Goal: Task Accomplishment & Management: Manage account settings

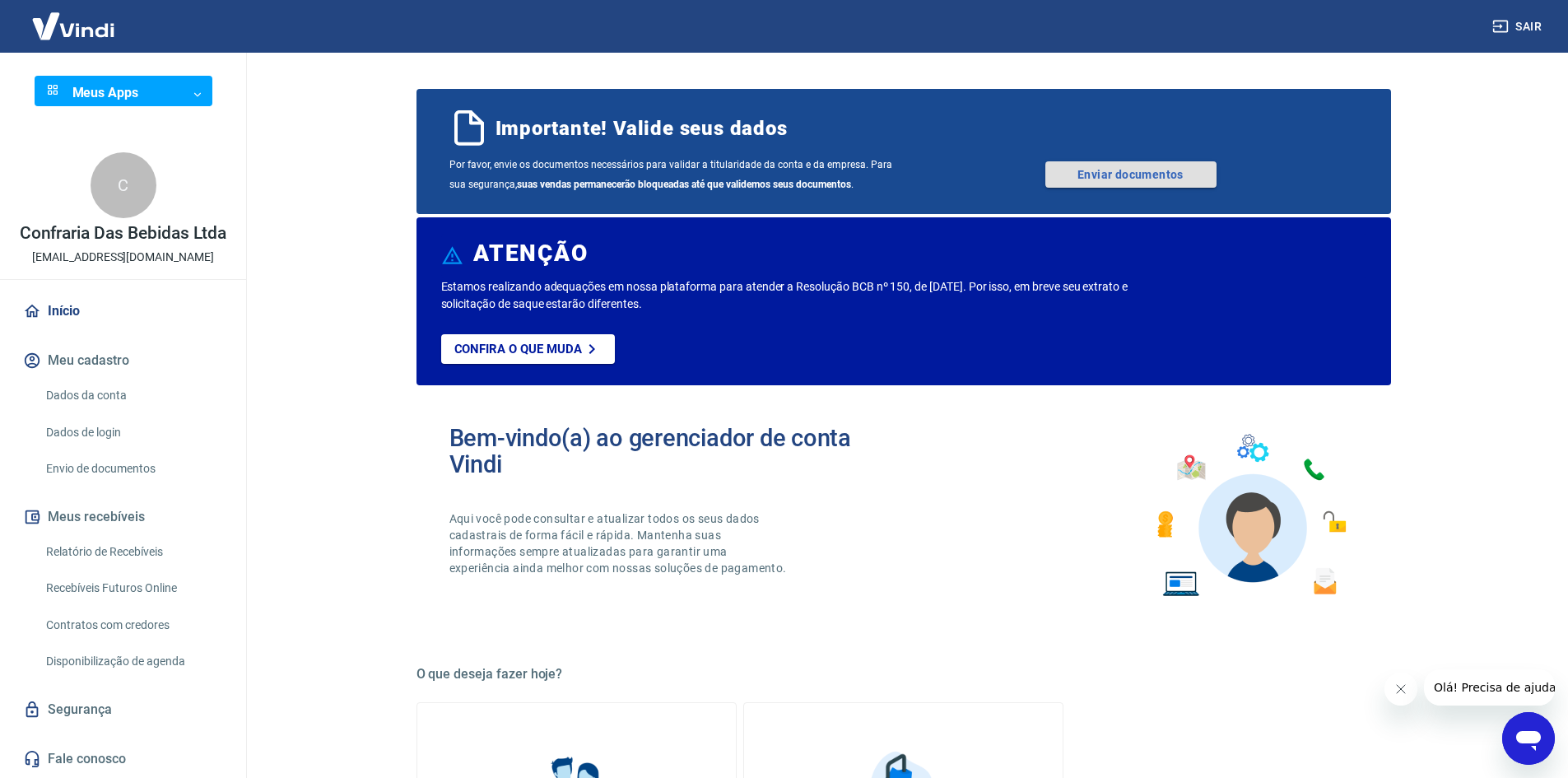
drag, startPoint x: 1153, startPoint y: 178, endPoint x: 1163, endPoint y: 182, distance: 10.8
click at [1153, 178] on link "Enviar documentos" at bounding box center [1131, 174] width 171 height 26
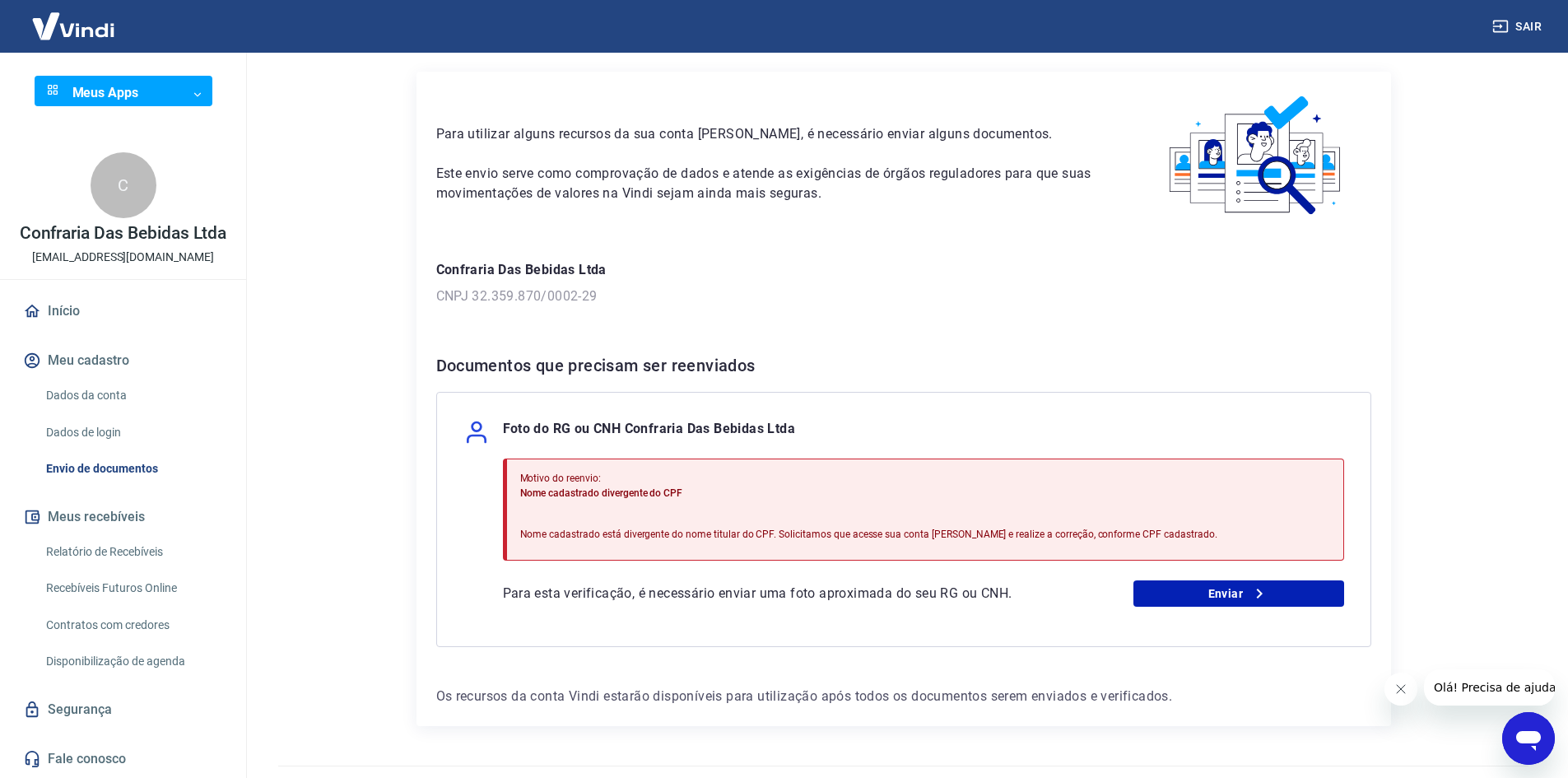
scroll to position [85, 0]
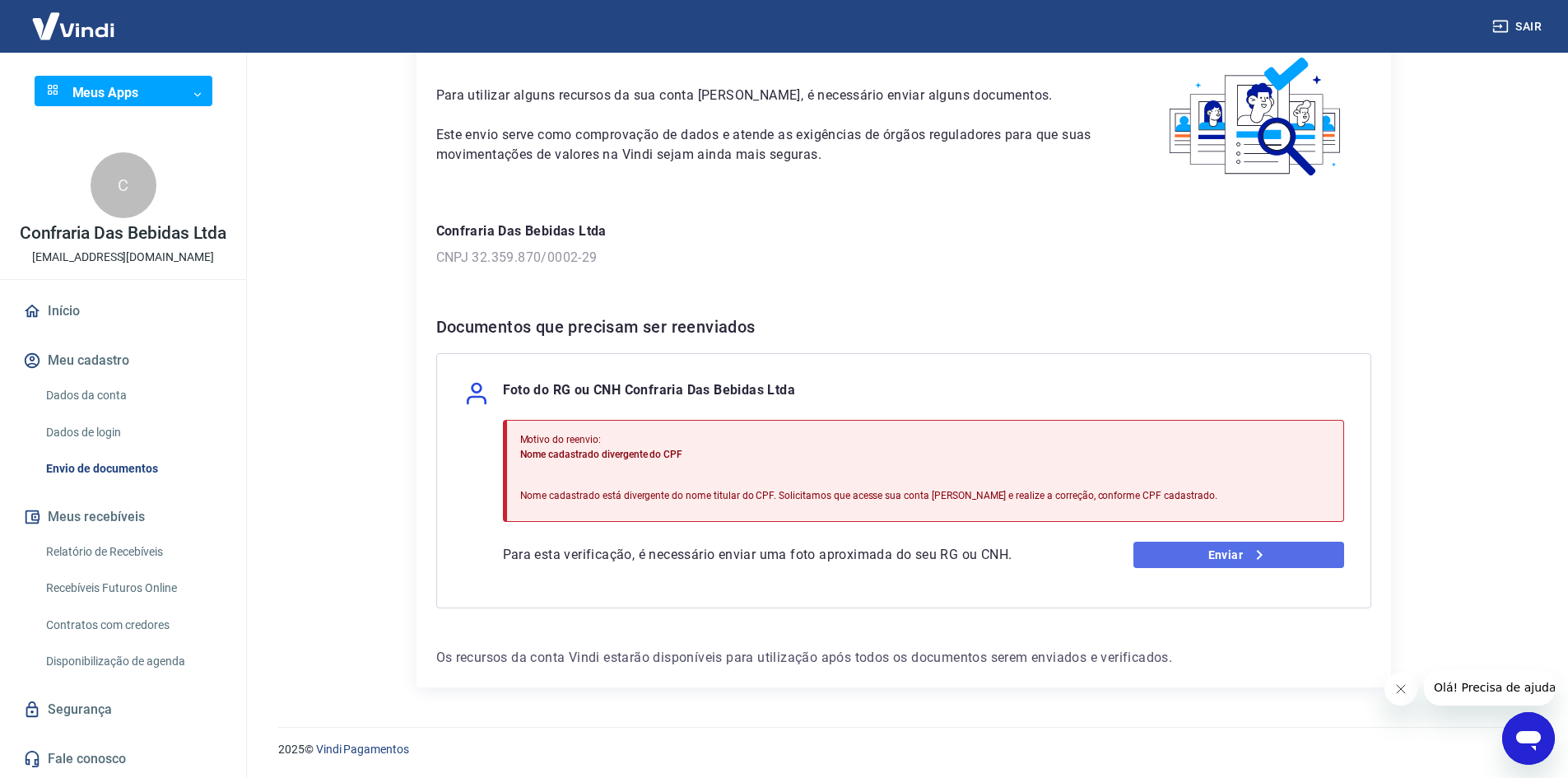
click at [1202, 553] on link "Enviar" at bounding box center [1239, 554] width 211 height 26
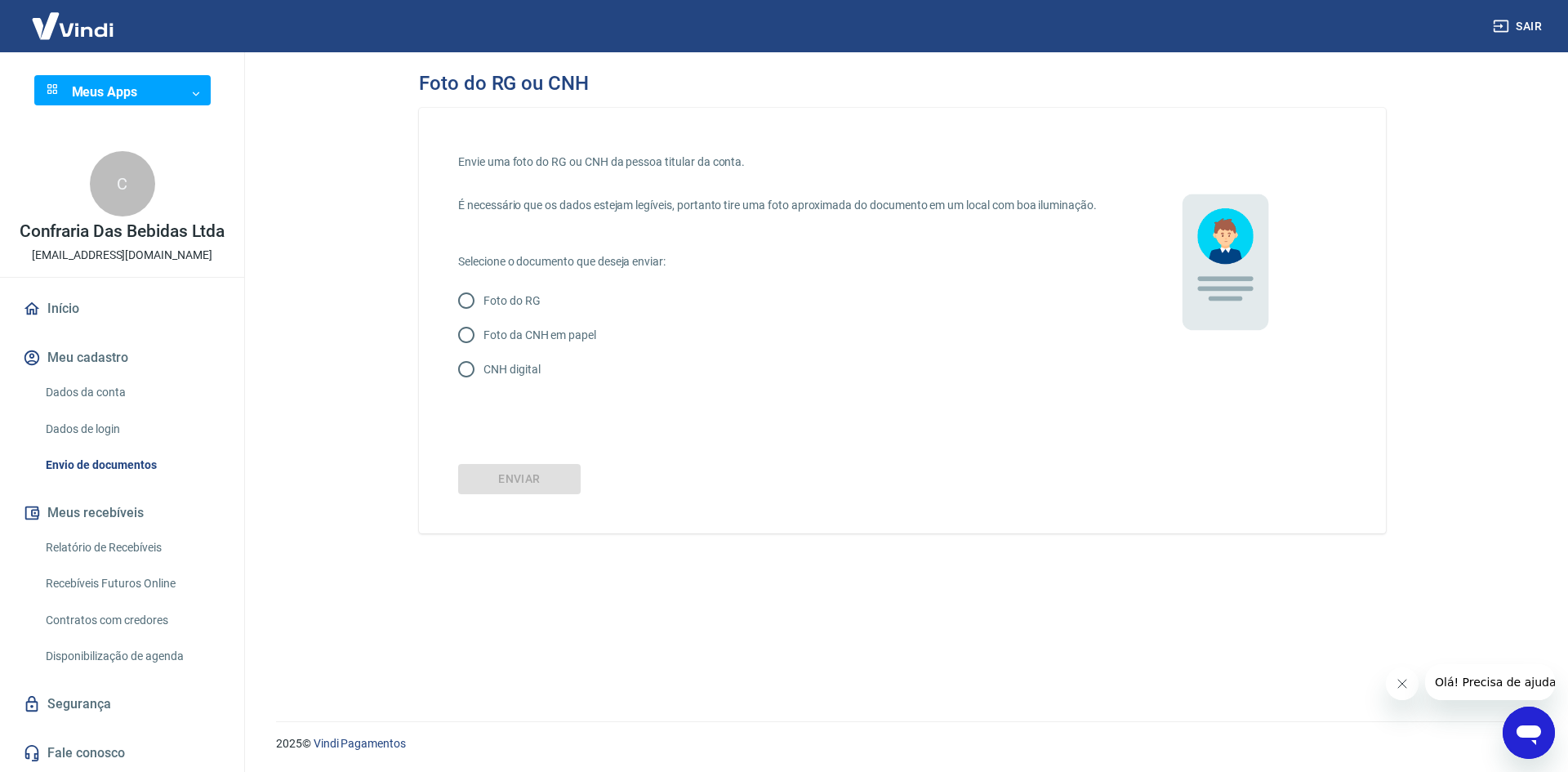
click at [462, 352] on input "Foto da CNH em papel" at bounding box center [466, 334] width 34 height 34
radio input "true"
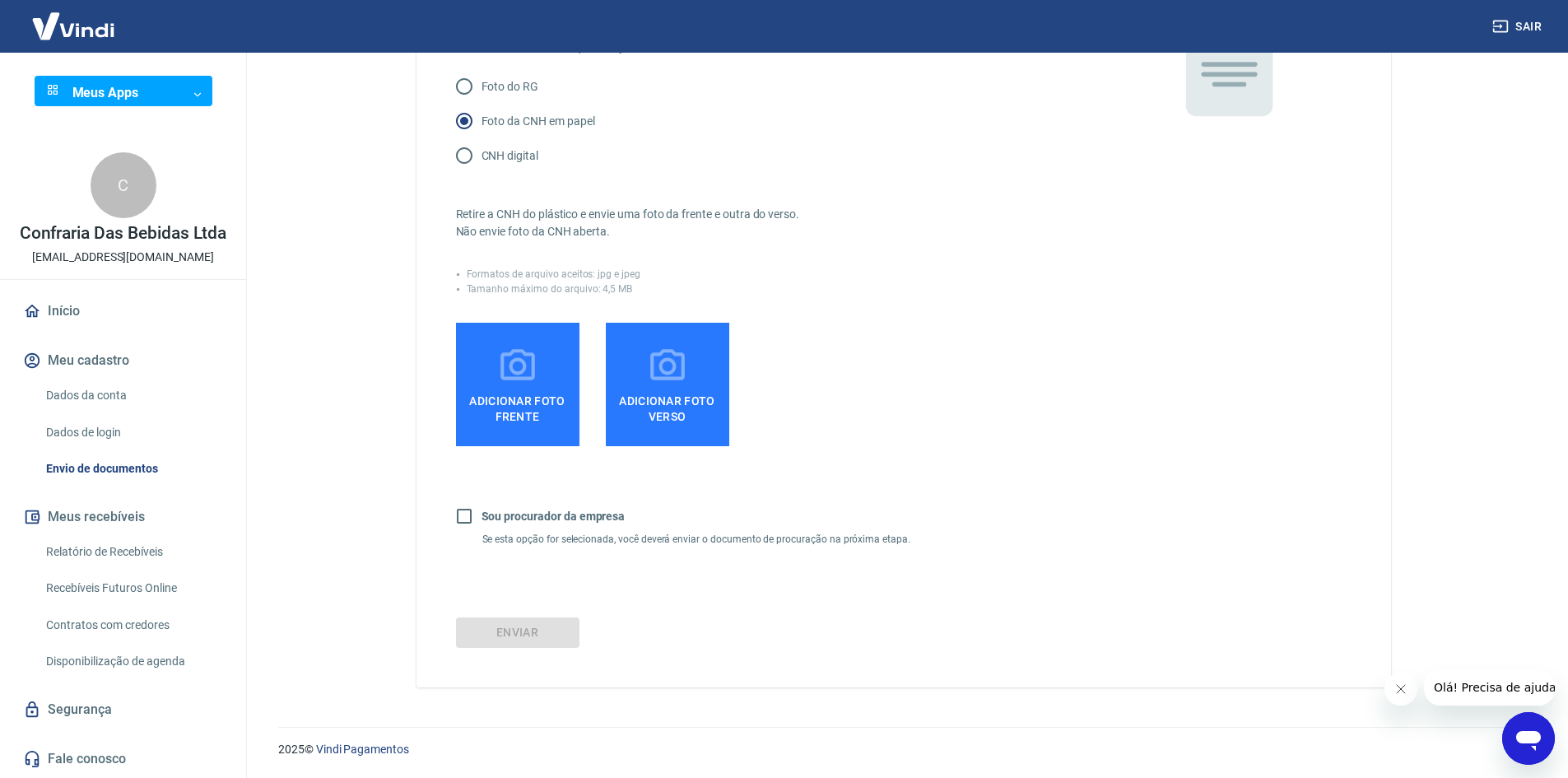
scroll to position [70, 0]
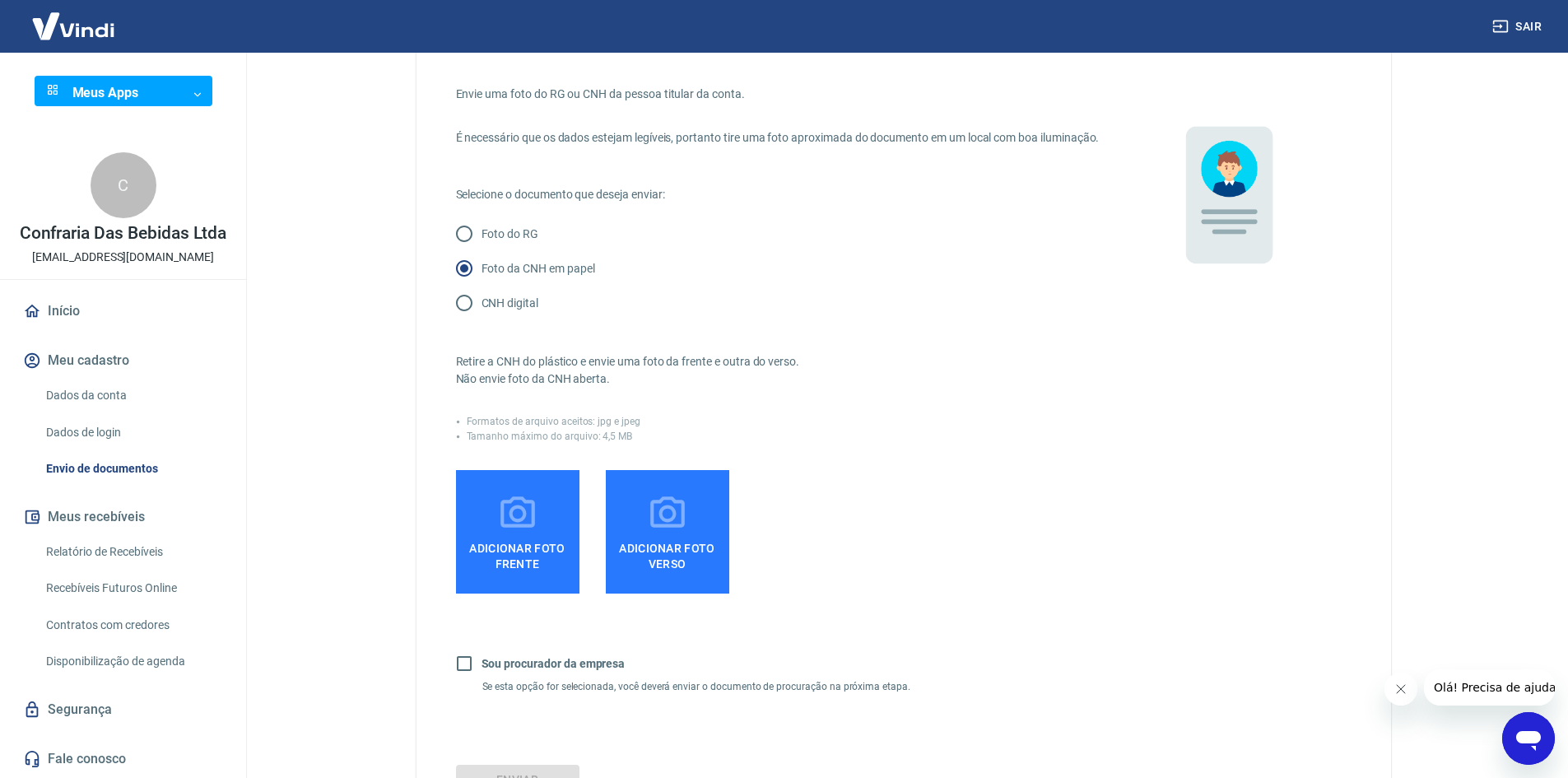
click at [462, 320] on input "CNH digital" at bounding box center [464, 302] width 34 height 34
radio input "true"
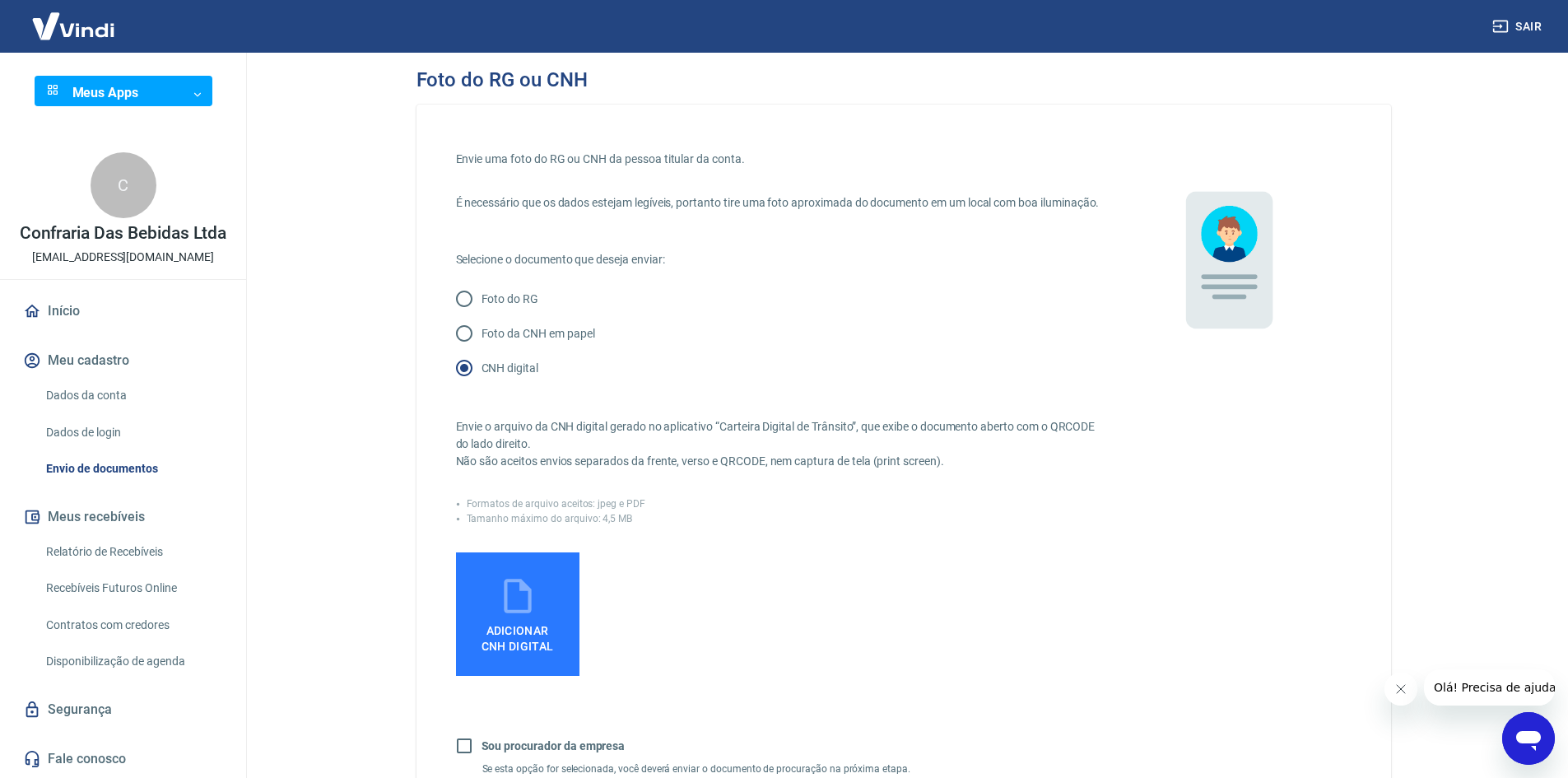
scroll to position [0, 0]
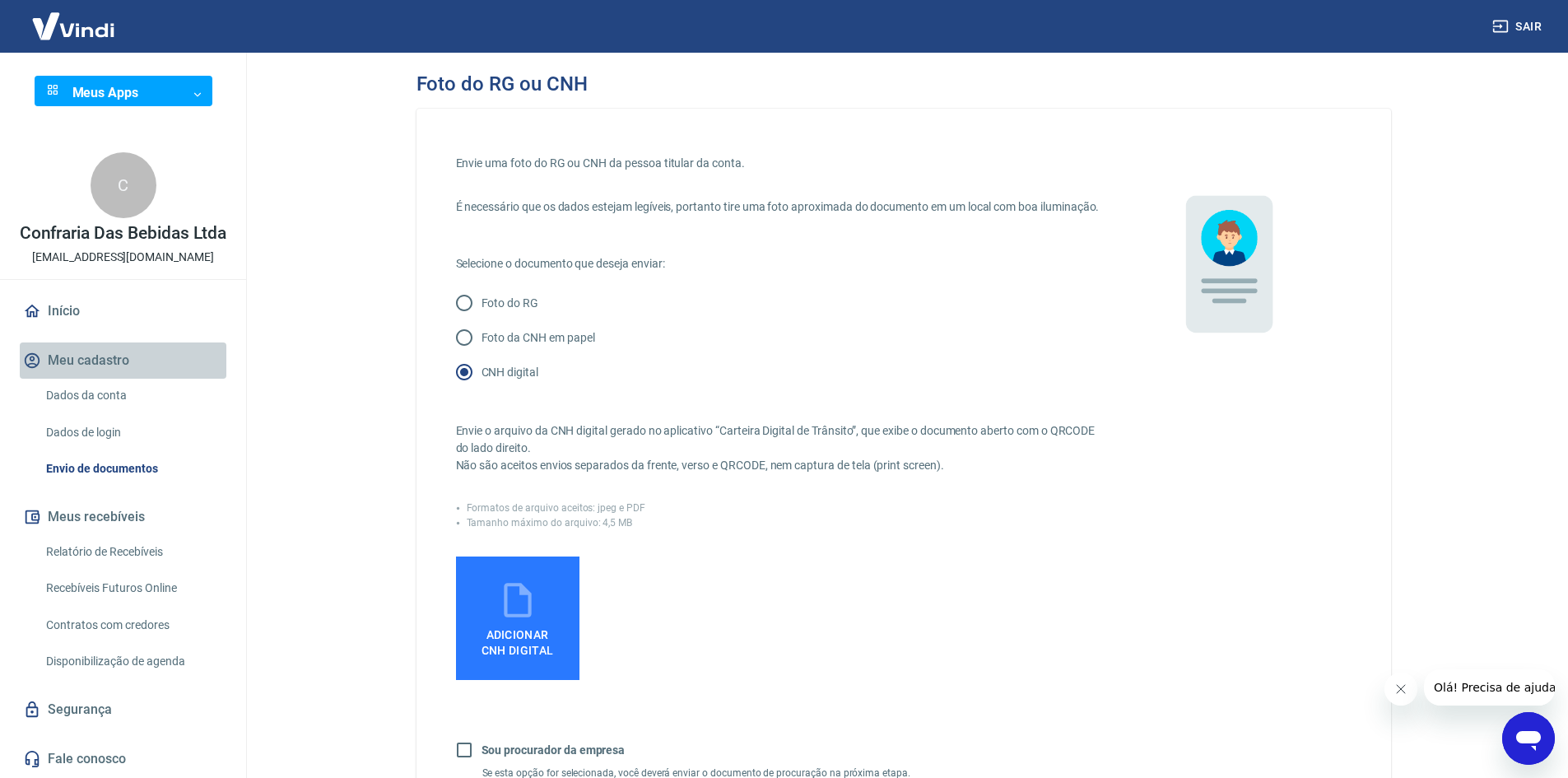
click at [92, 361] on button "Meu cadastro" at bounding box center [123, 360] width 207 height 36
click at [95, 394] on link "Dados da conta" at bounding box center [132, 395] width 187 height 33
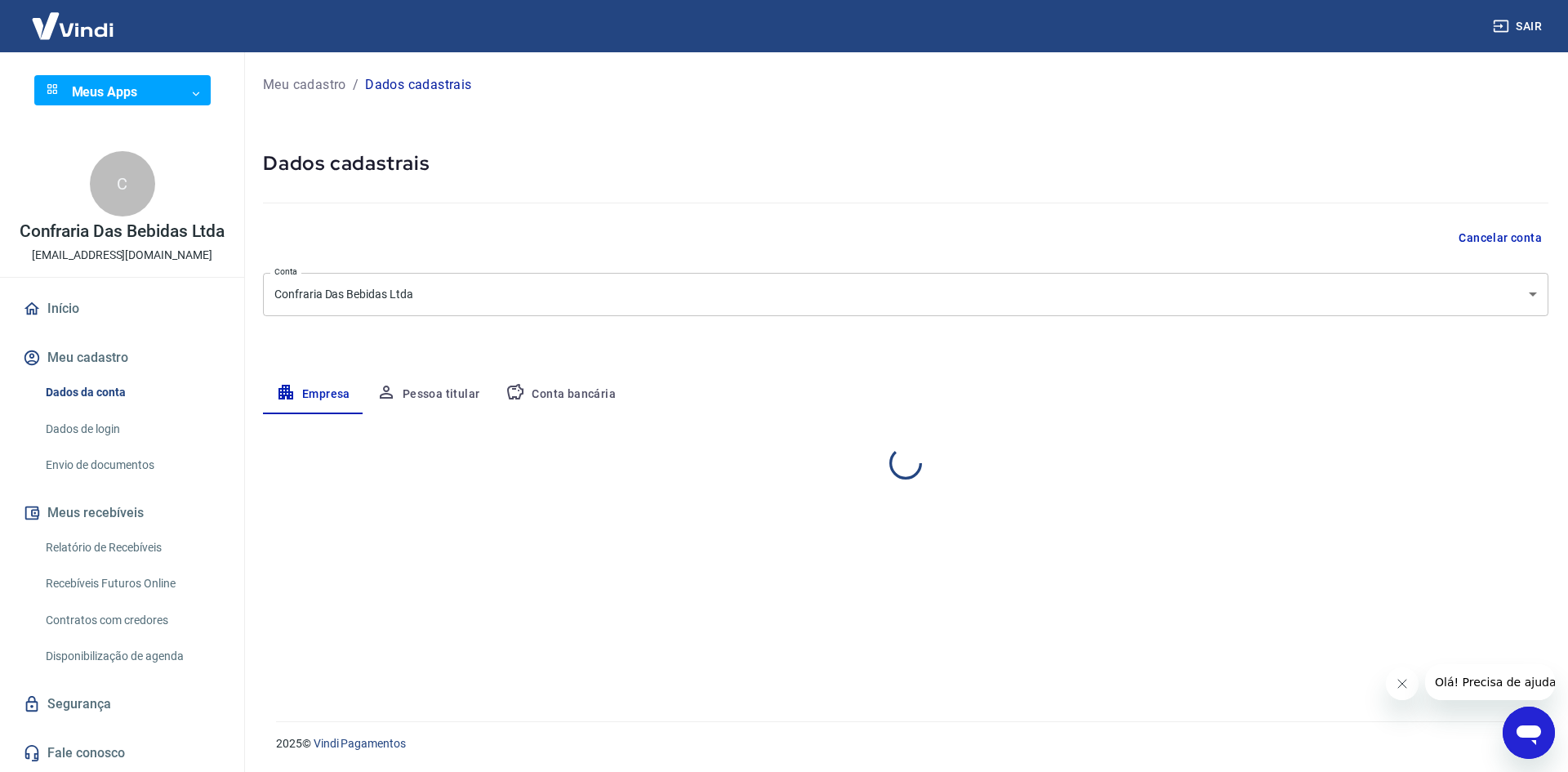
select select "RS"
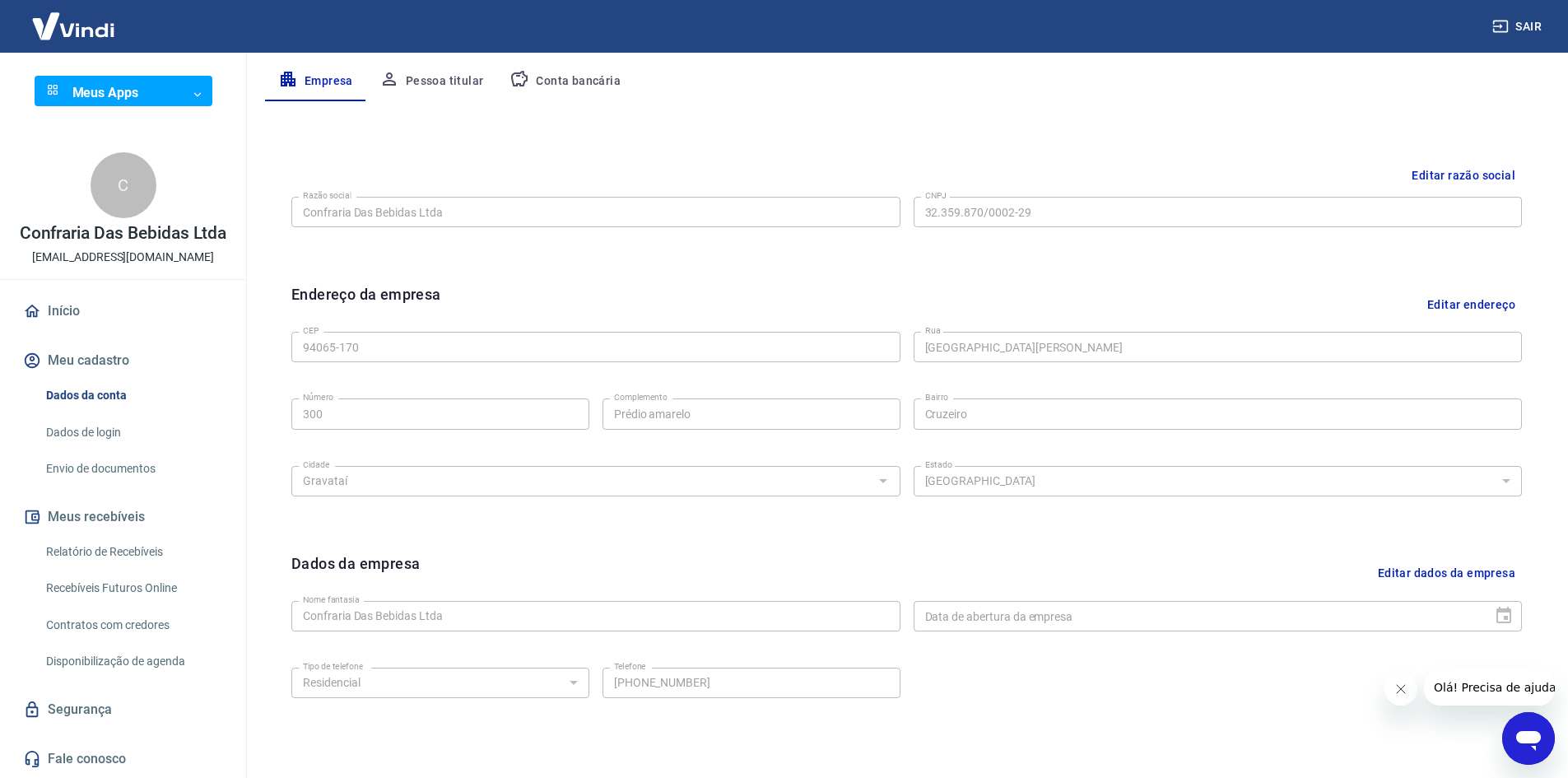
scroll to position [245, 0]
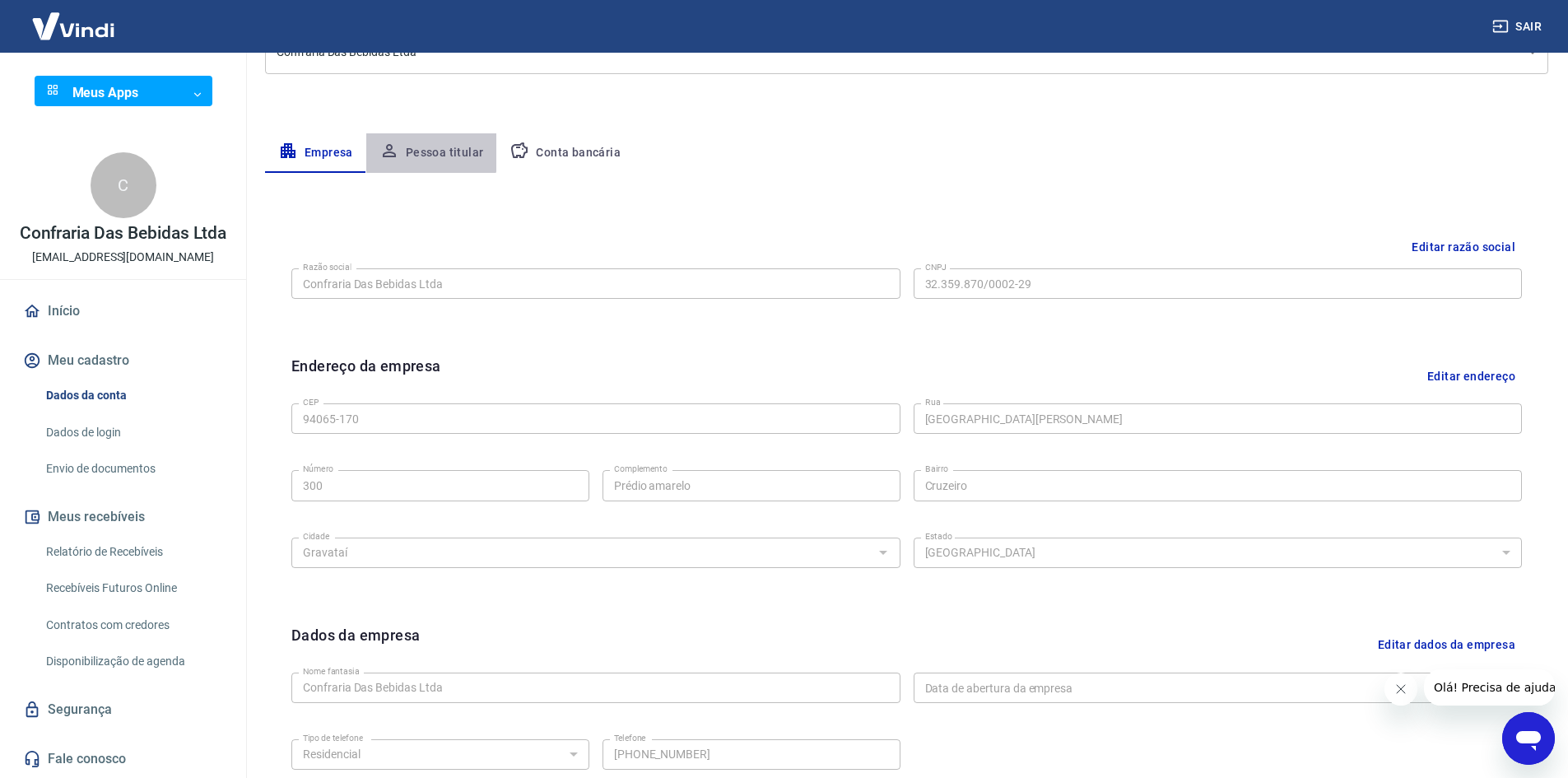
click at [428, 148] on button "Pessoa titular" at bounding box center [431, 152] width 131 height 39
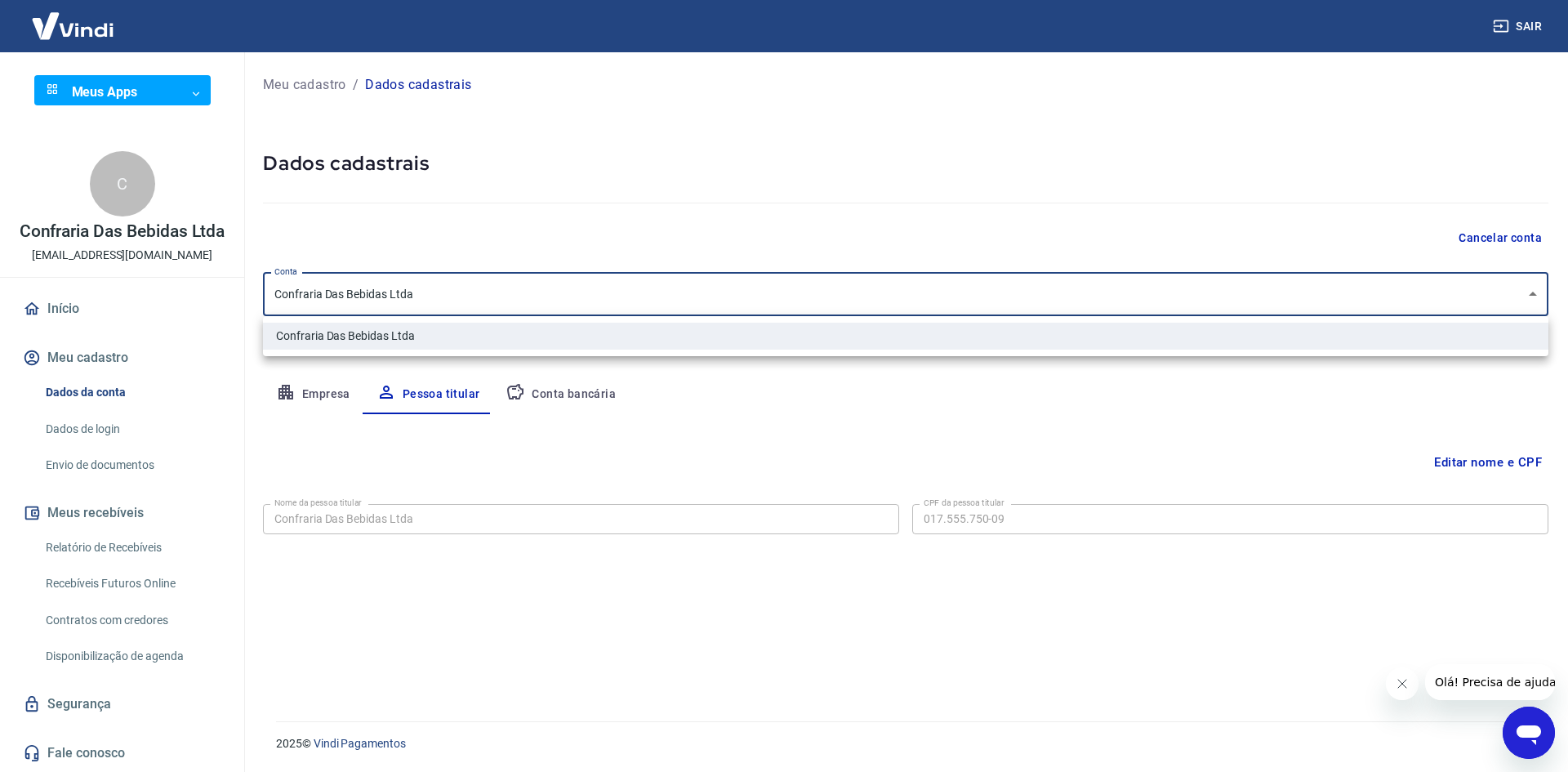
click at [453, 297] on body "Sair Meus Apps ​ ​ C Confraria Das Bebidas Ltda [EMAIL_ADDRESS][DOMAIN_NAME] In…" at bounding box center [784, 386] width 1568 height 772
click at [587, 184] on div at bounding box center [784, 386] width 1568 height 772
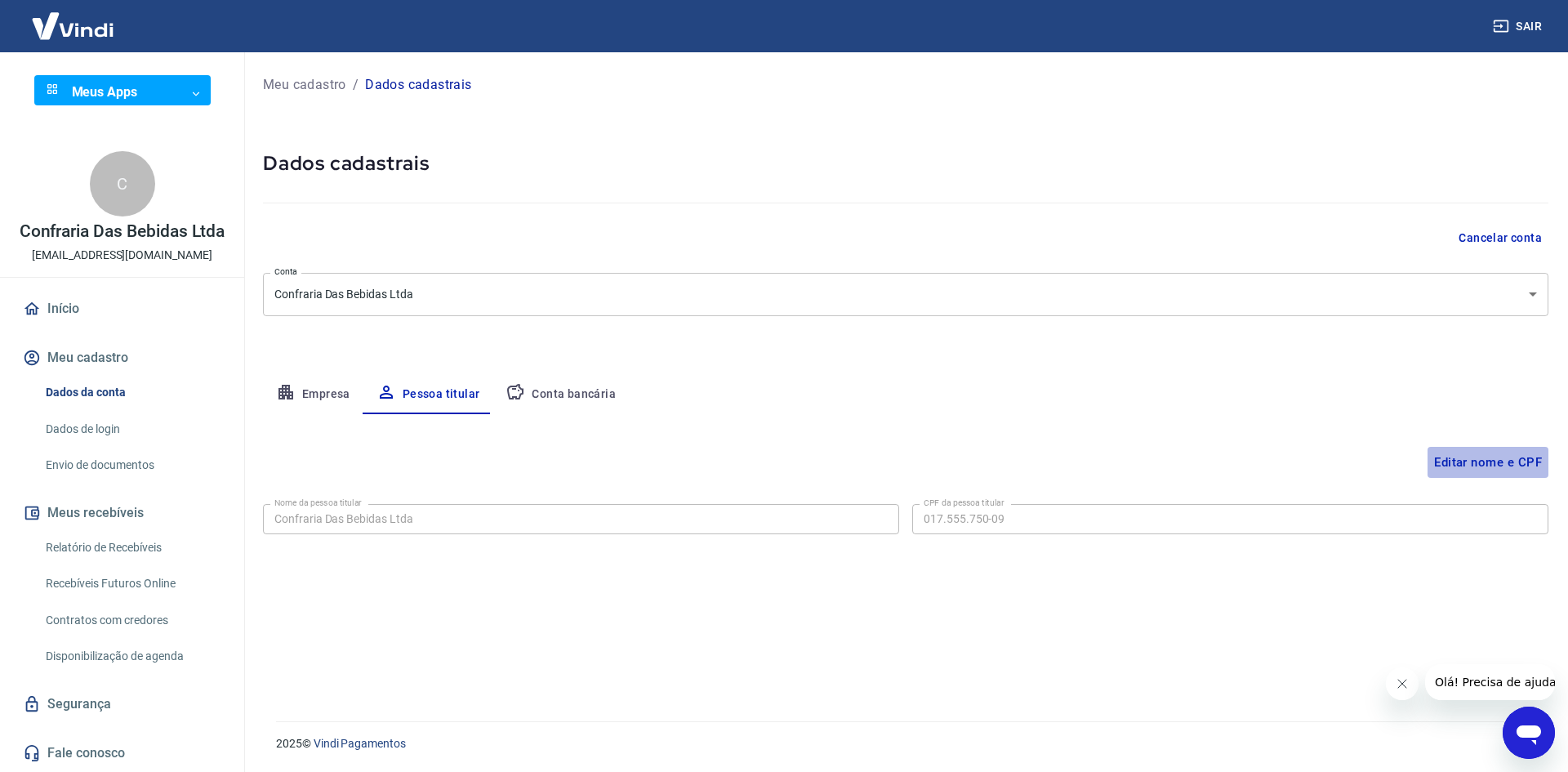
click at [1473, 465] on button "Editar nome e CPF" at bounding box center [1487, 462] width 120 height 31
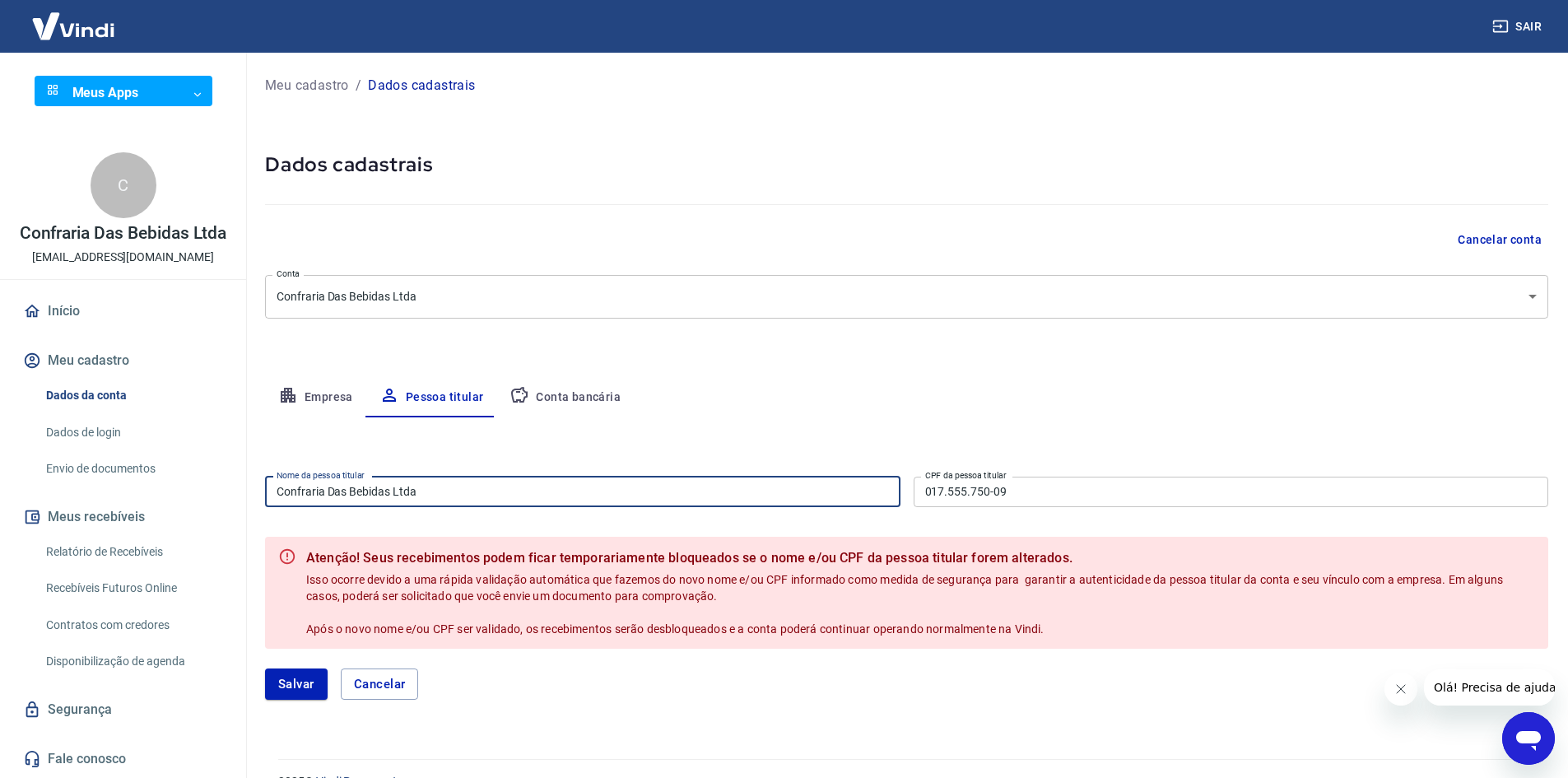
drag, startPoint x: 477, startPoint y: 492, endPoint x: 211, endPoint y: 485, distance: 266.1
click at [211, 485] on div "Sair Meus Apps ​ ​ C Confraria Das Bebidas Ltda [EMAIL_ADDRESS][DOMAIN_NAME] In…" at bounding box center [784, 389] width 1568 height 778
type input "[PERSON_NAME]"
click at [967, 401] on div "Empresa Pessoa titular Conta bancária" at bounding box center [906, 397] width 1283 height 39
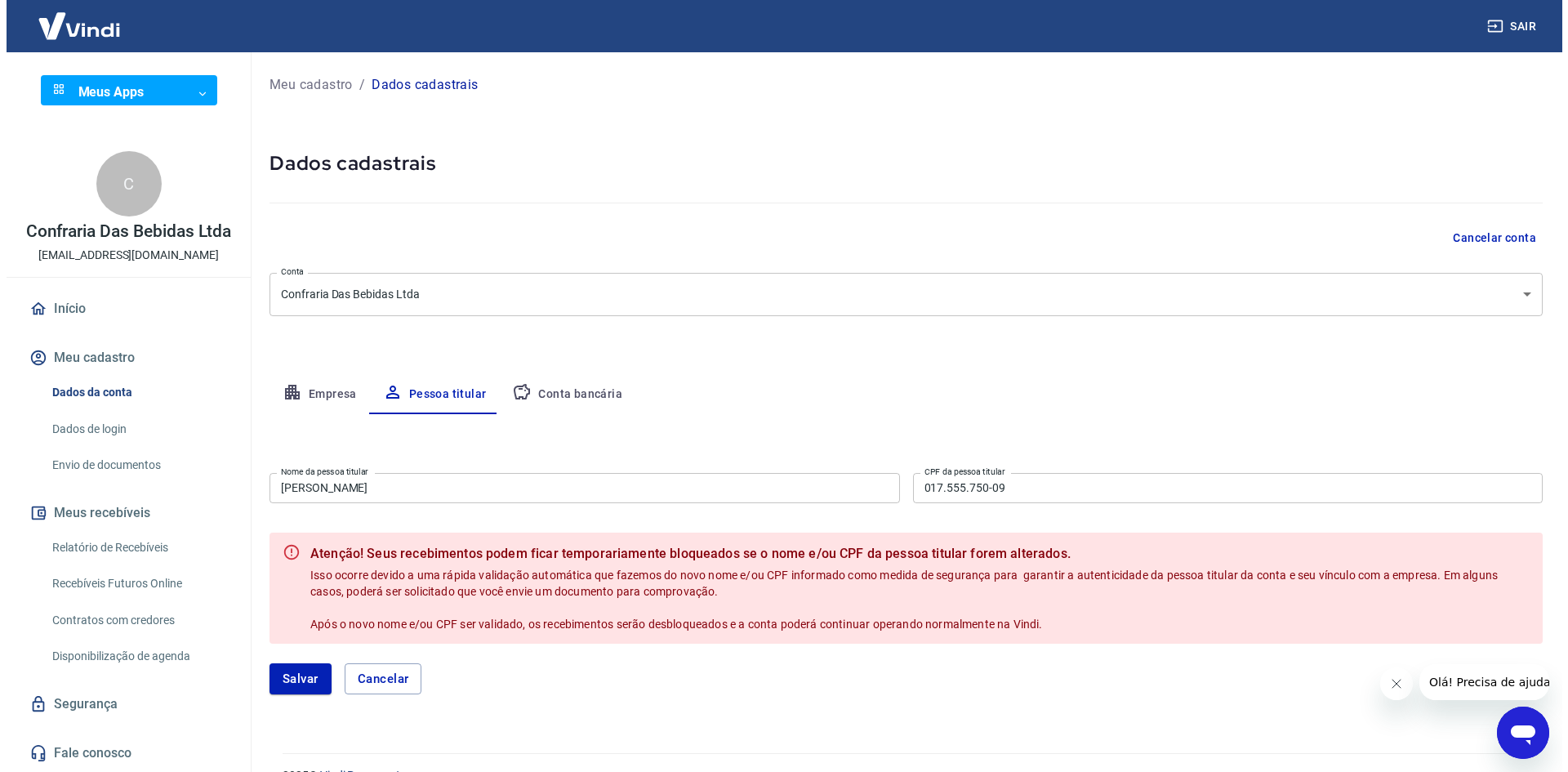
scroll to position [32, 0]
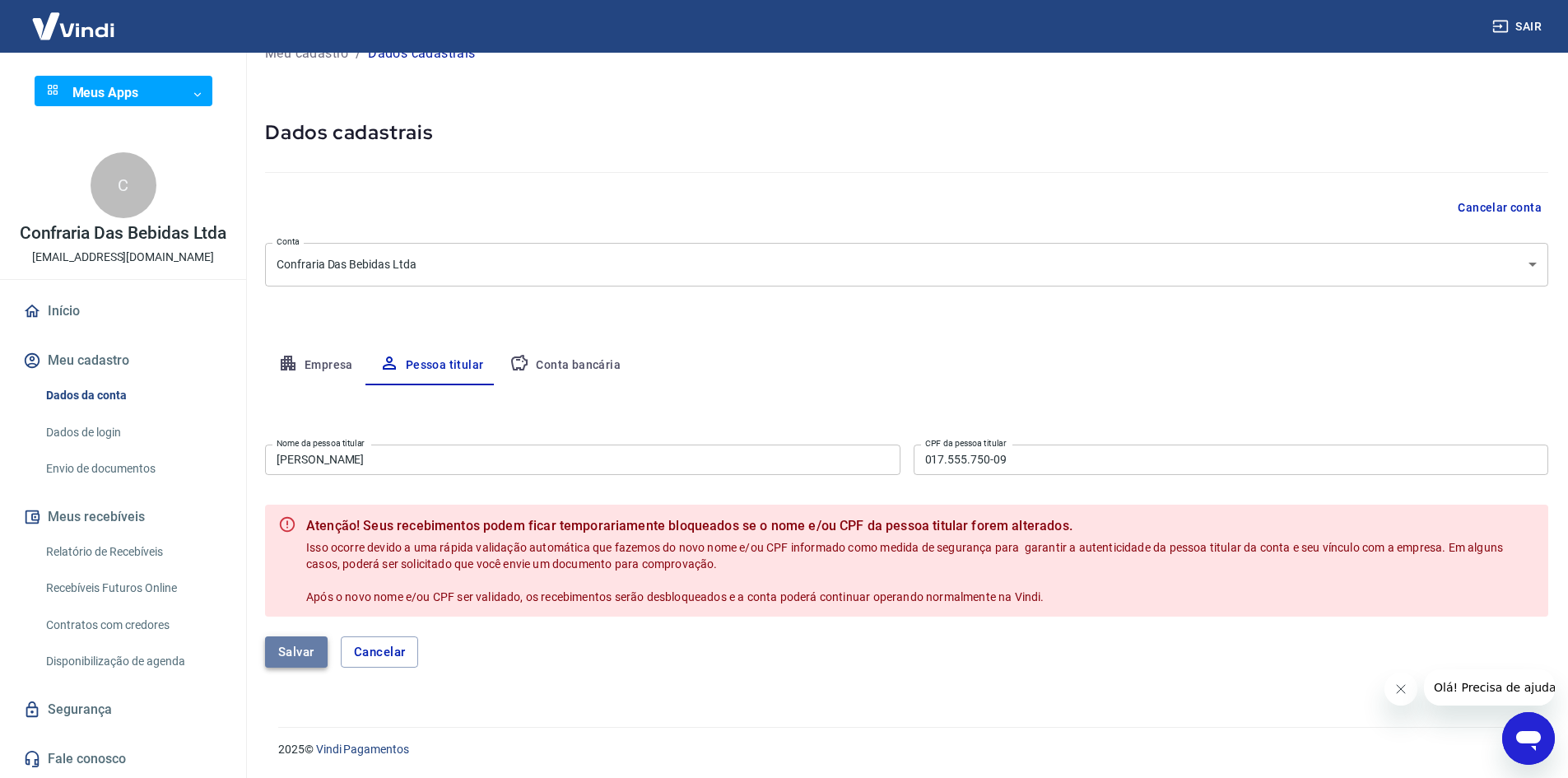
click at [297, 649] on button "Salvar" at bounding box center [296, 652] width 63 height 31
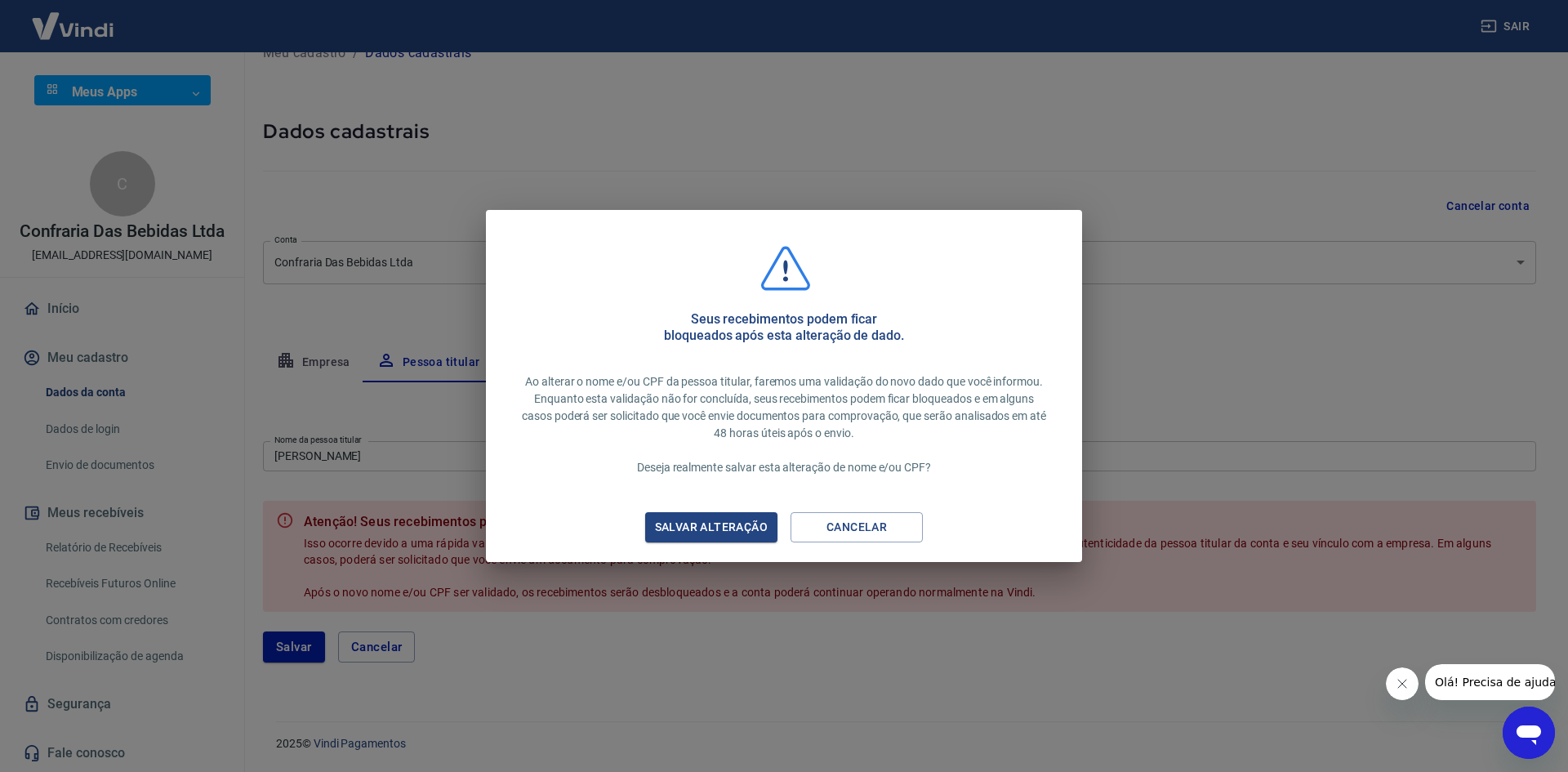
click at [706, 524] on div "Salvar alteração" at bounding box center [711, 527] width 152 height 21
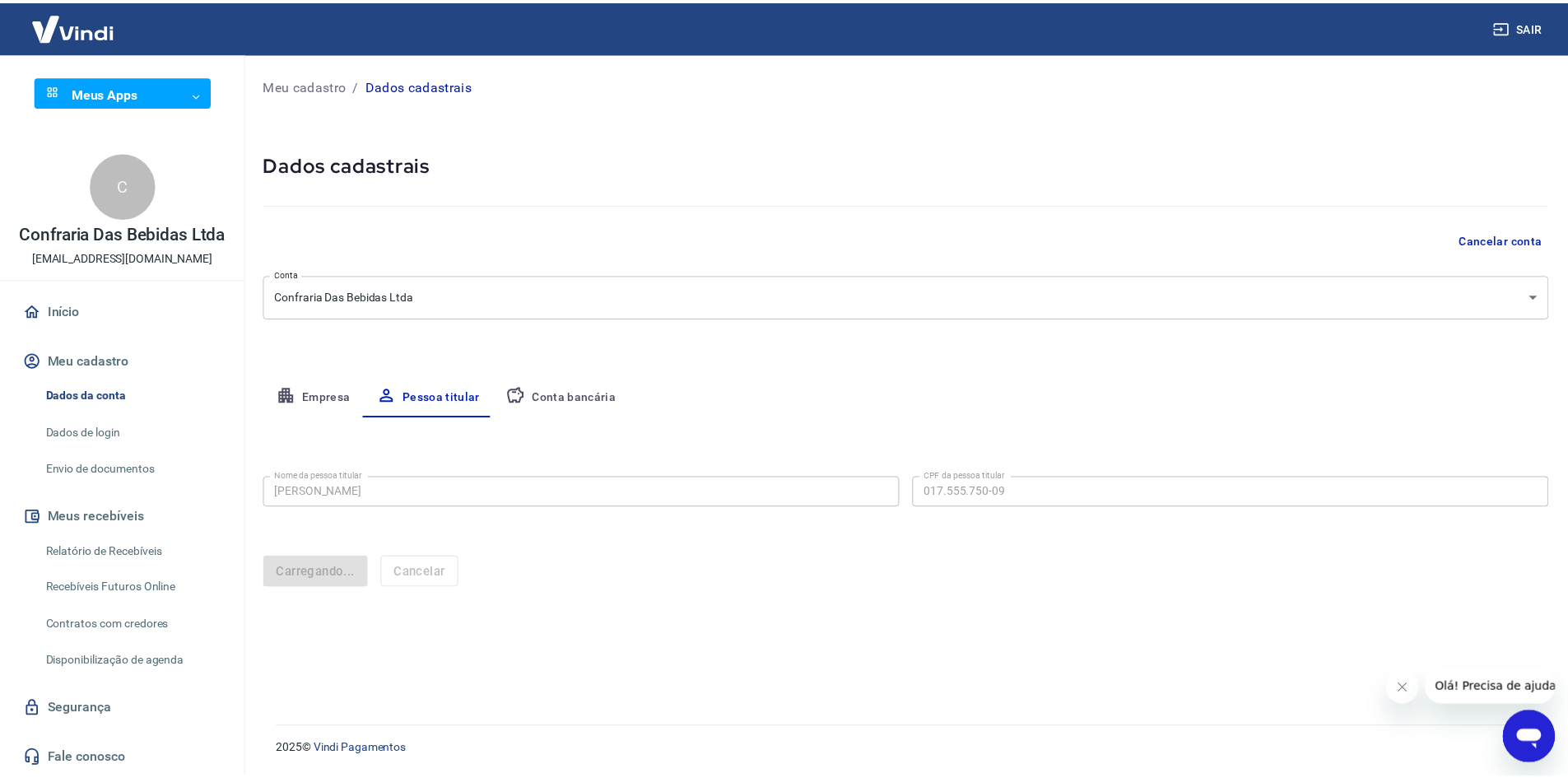
scroll to position [0, 0]
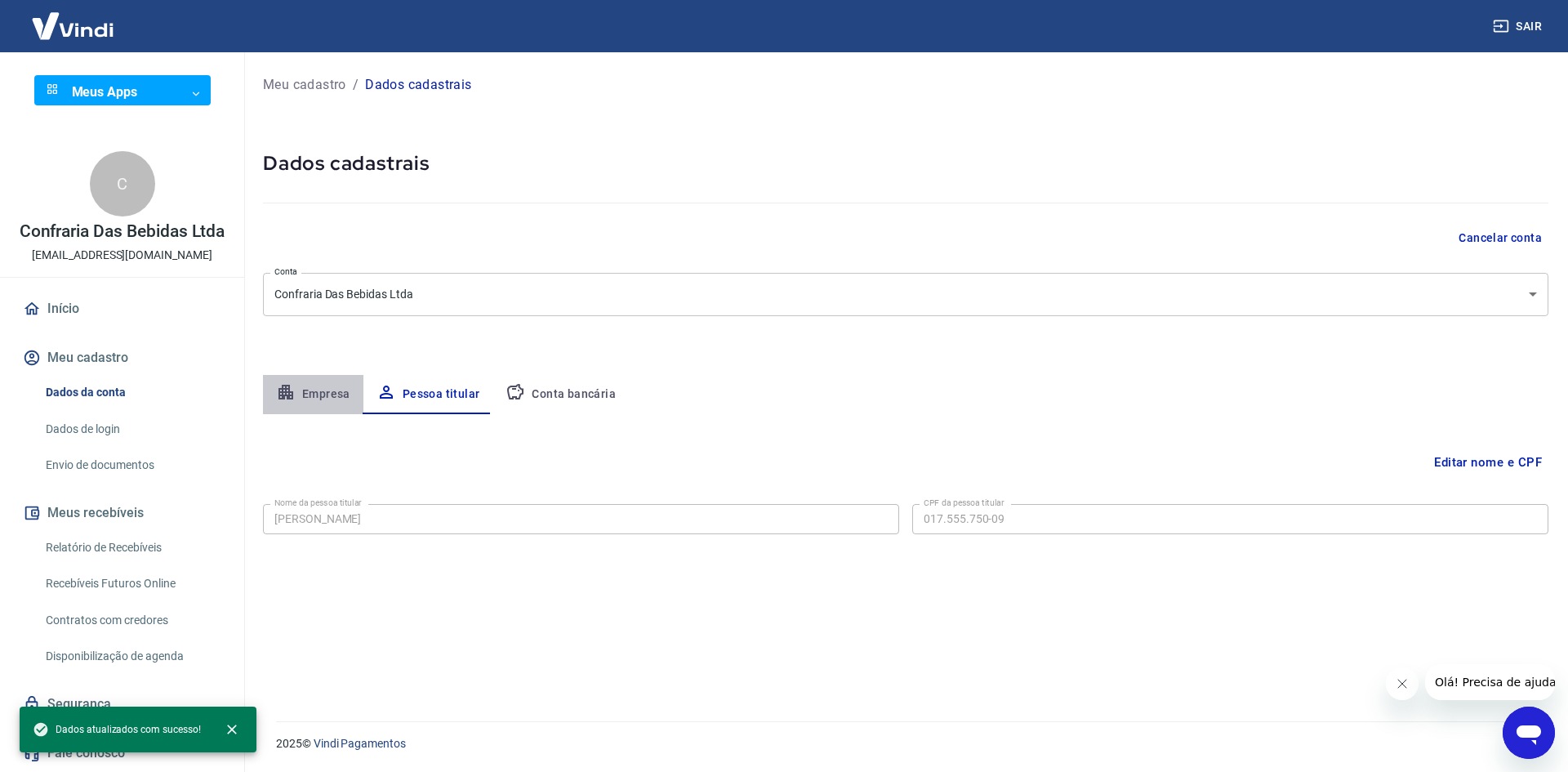
click at [309, 392] on button "Empresa" at bounding box center [312, 394] width 101 height 39
select select "RS"
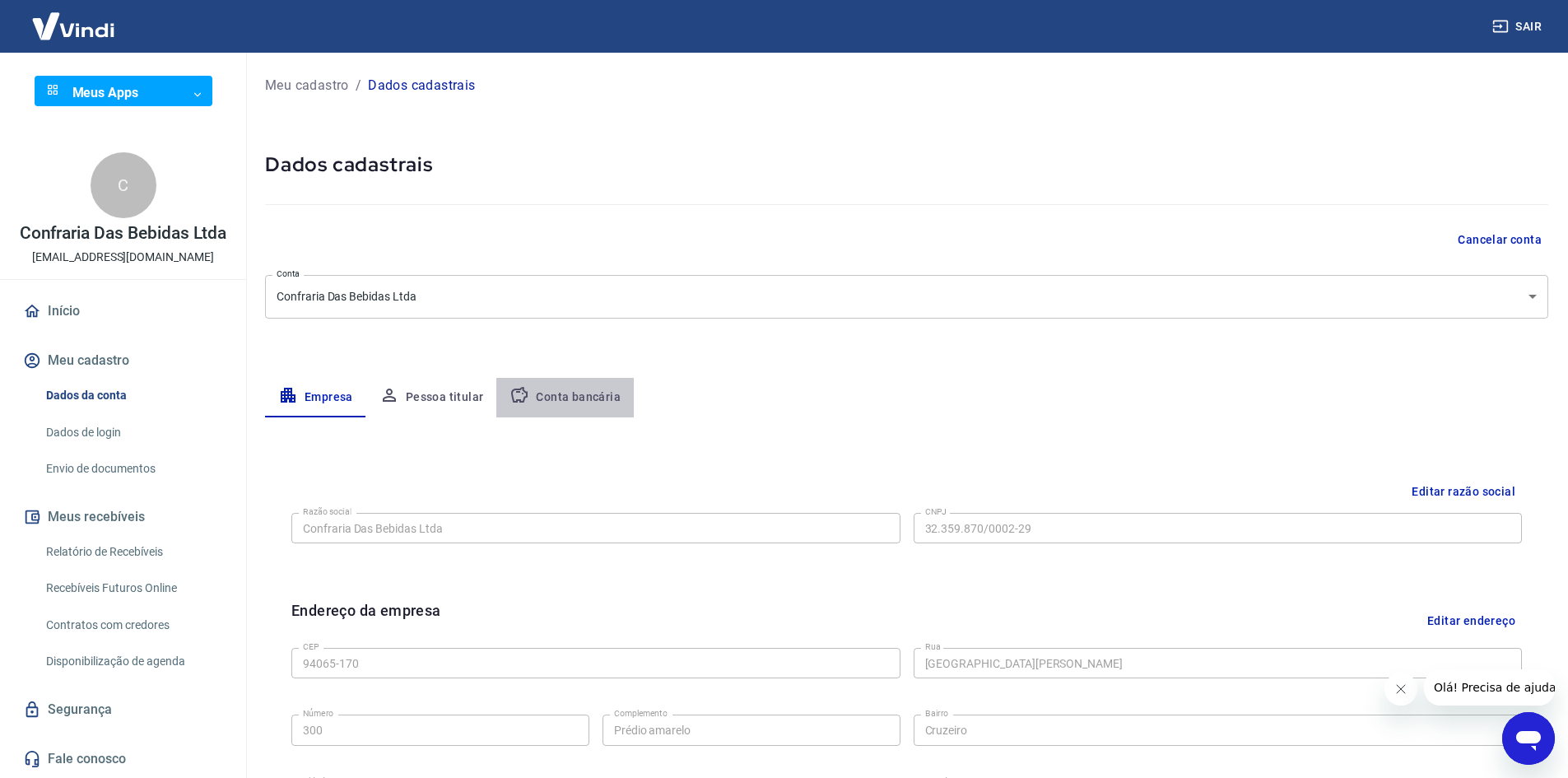
click at [562, 400] on button "Conta bancária" at bounding box center [565, 397] width 137 height 39
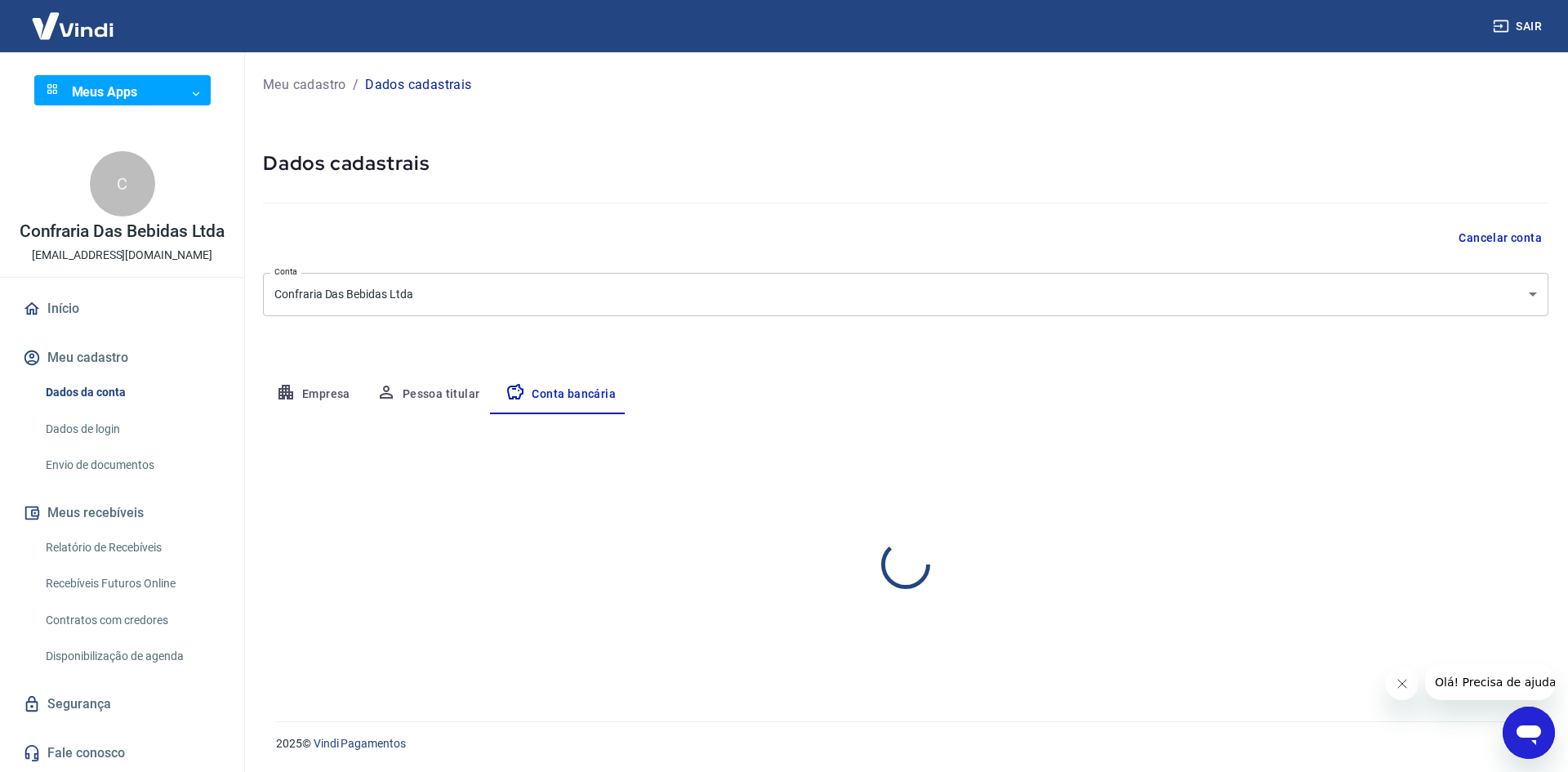
select select "1"
click at [62, 303] on link "Início" at bounding box center [122, 308] width 205 height 36
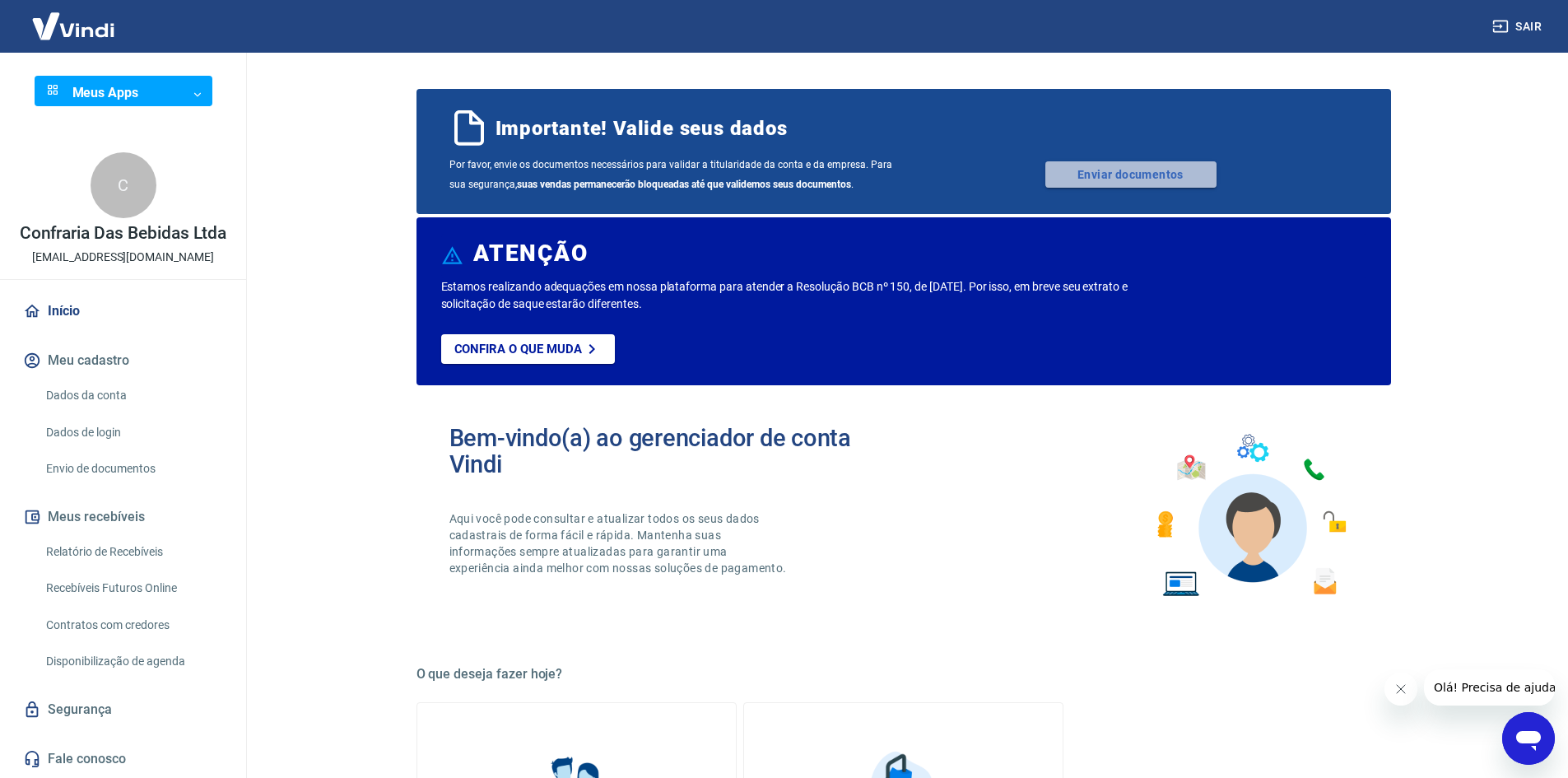
click at [1137, 170] on link "Enviar documentos" at bounding box center [1131, 174] width 171 height 26
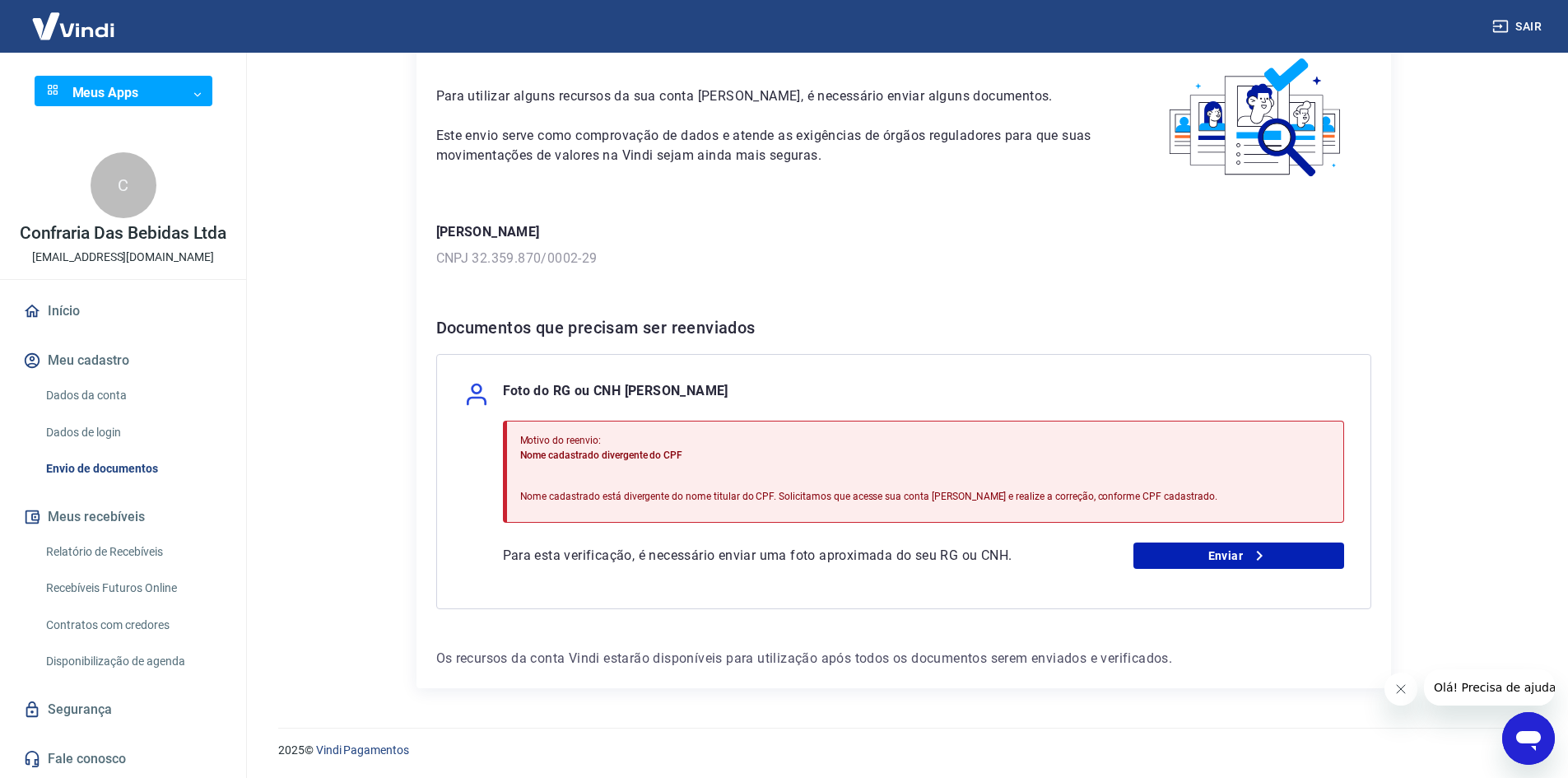
scroll to position [85, 0]
click at [1240, 549] on link "Enviar" at bounding box center [1239, 554] width 211 height 26
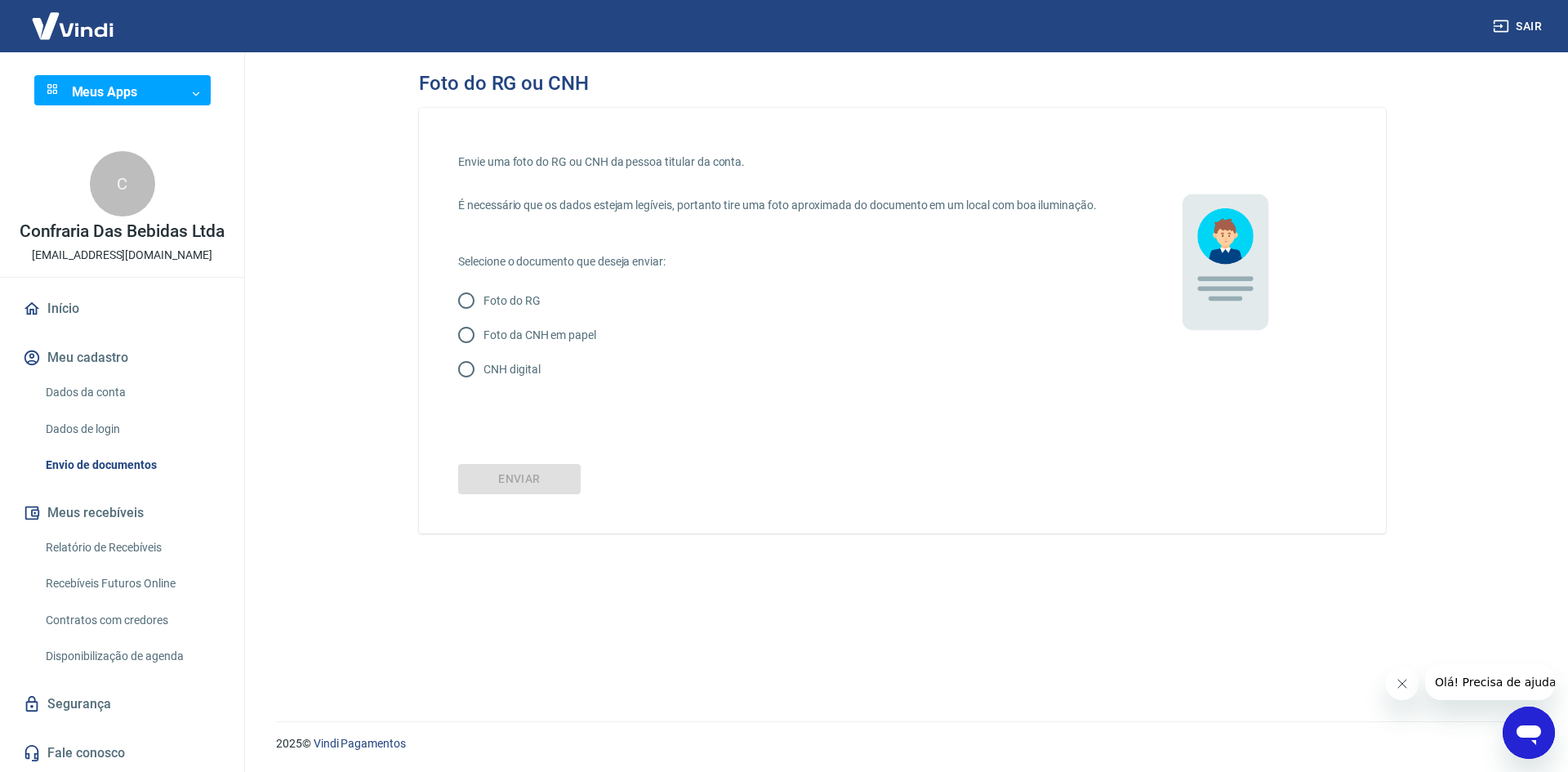
click at [468, 384] on input "CNH digital" at bounding box center [466, 369] width 34 height 34
radio input "true"
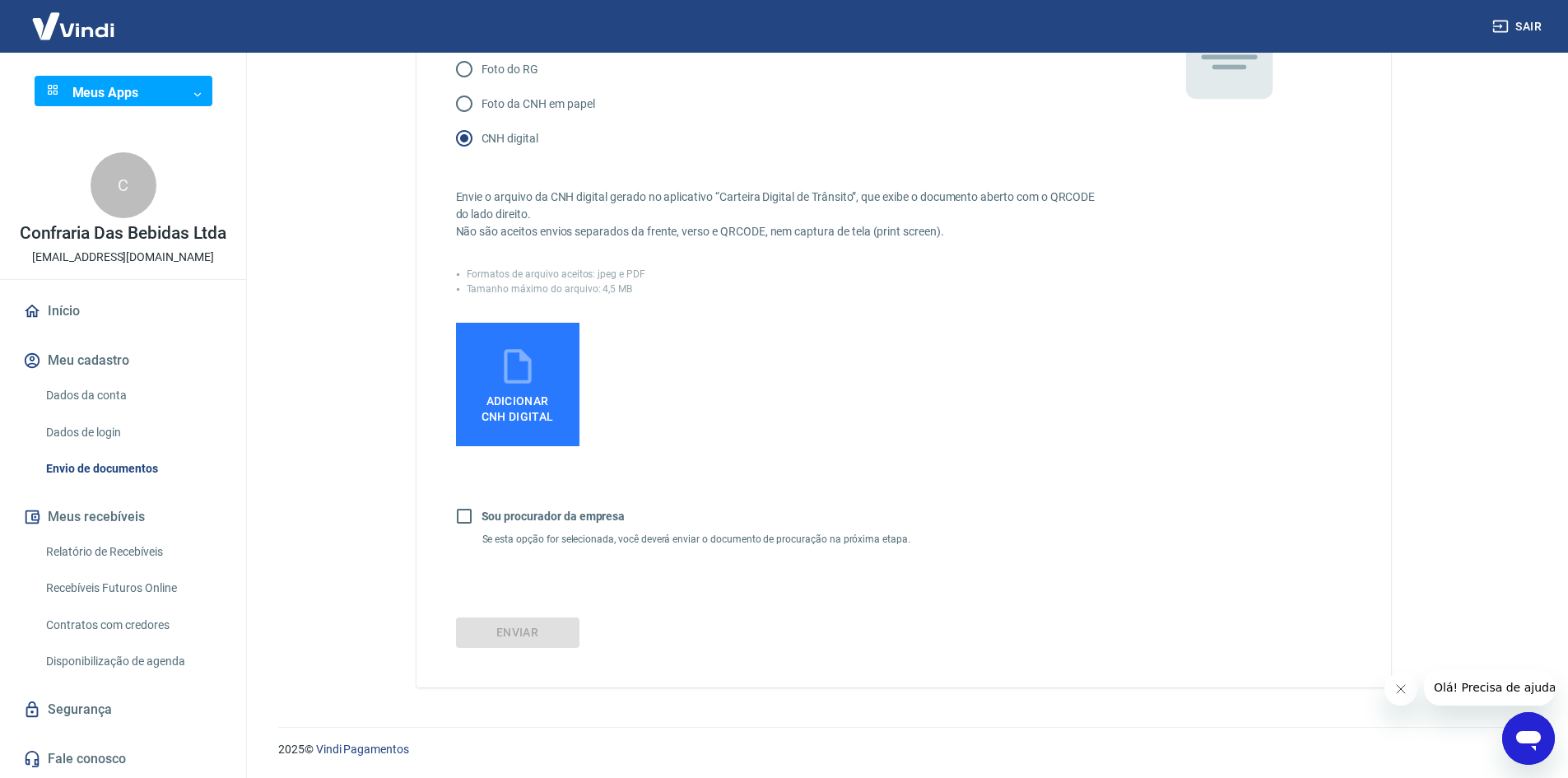
scroll to position [251, 0]
click at [529, 396] on span "Adicionar CNH Digital" at bounding box center [518, 409] width 72 height 29
click at [0, 0] on input "Adicionar CNH Digital" at bounding box center [0, 0] width 0 height 0
click at [527, 406] on span "Adicionar CNH Digital" at bounding box center [518, 409] width 72 height 29
click at [0, 0] on input "Adicionar CNH Digital" at bounding box center [0, 0] width 0 height 0
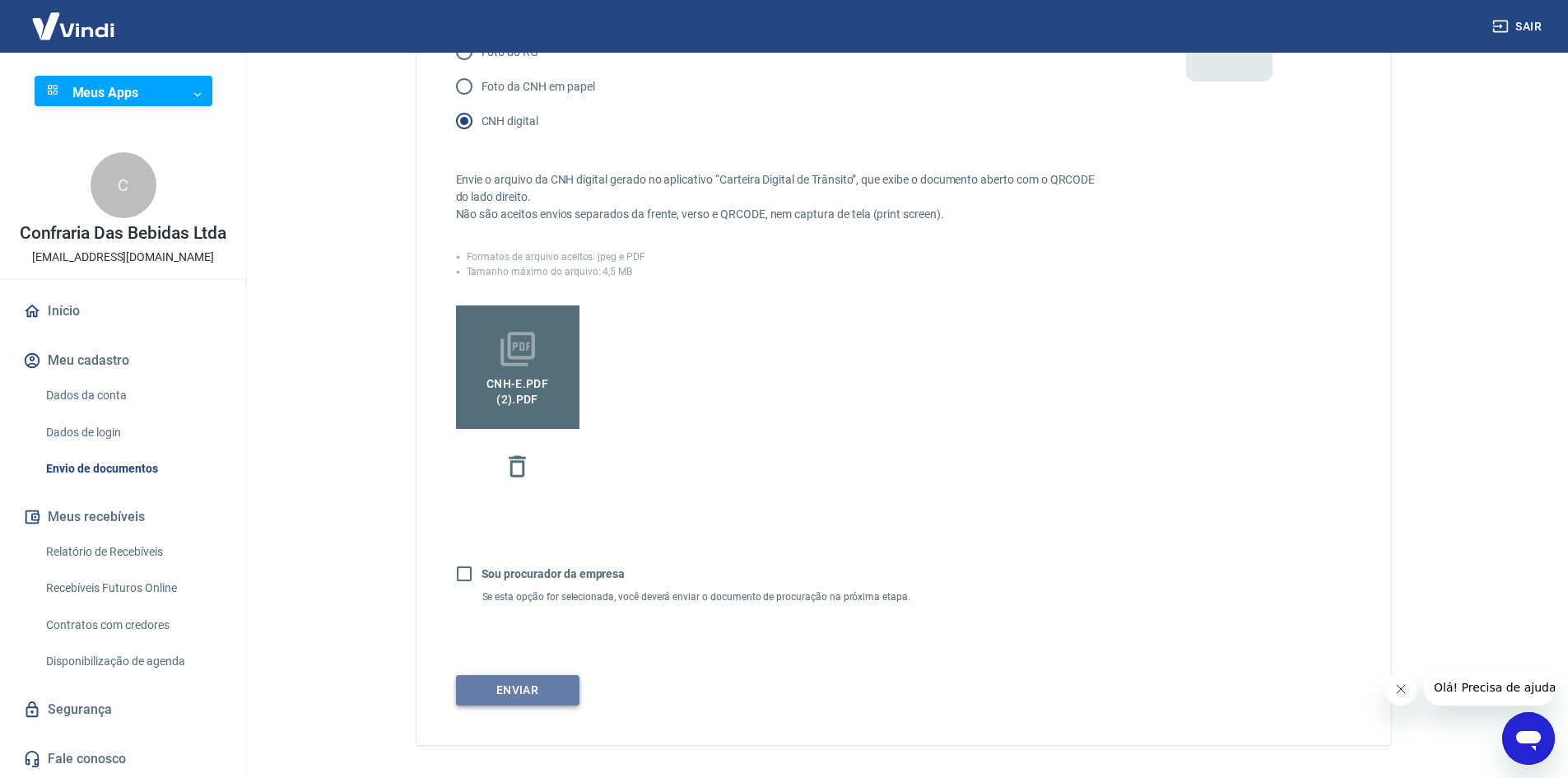
click at [541, 705] on button "Enviar" at bounding box center [518, 690] width 123 height 30
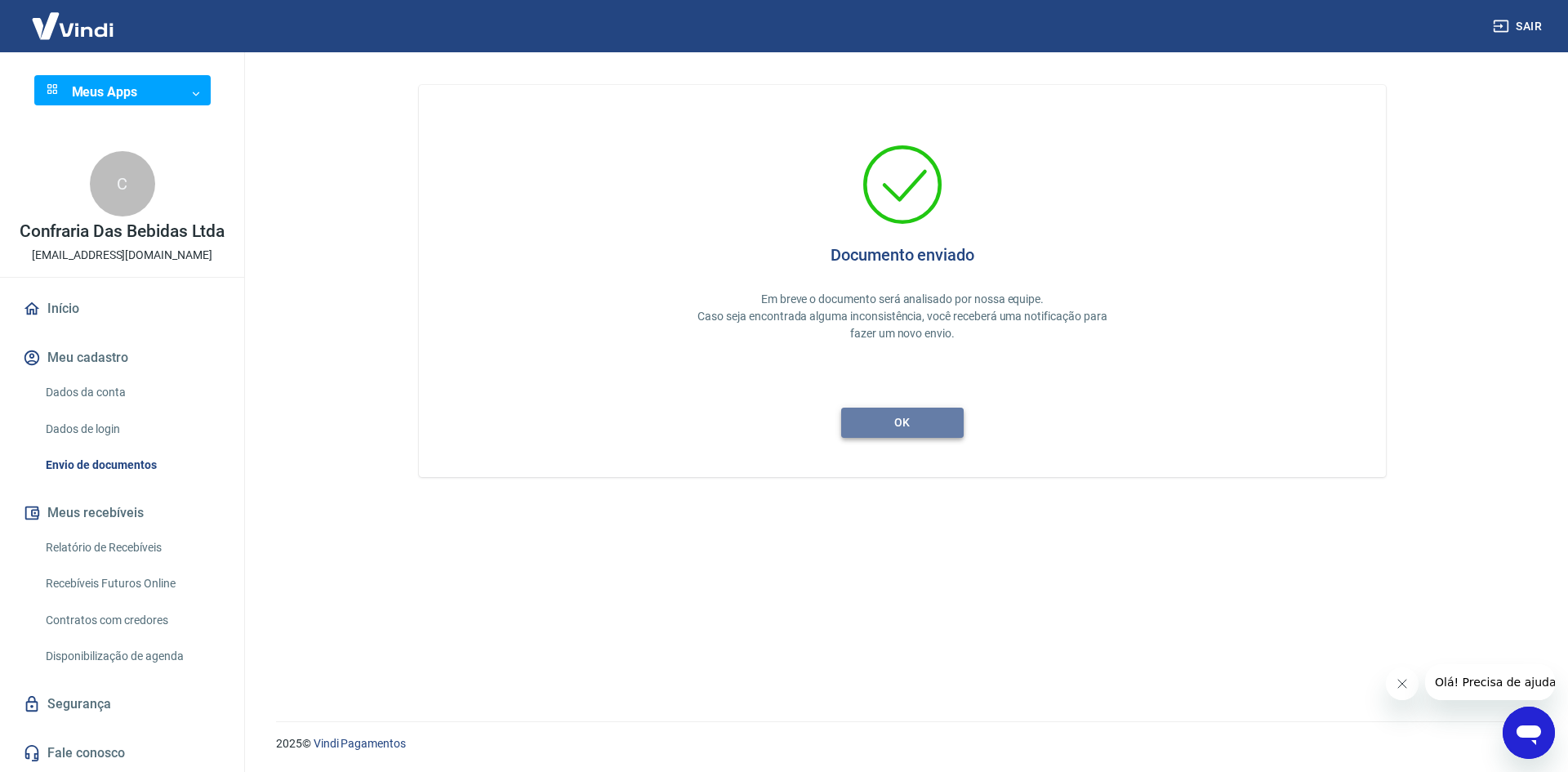
click at [910, 425] on button "ok" at bounding box center [902, 422] width 122 height 30
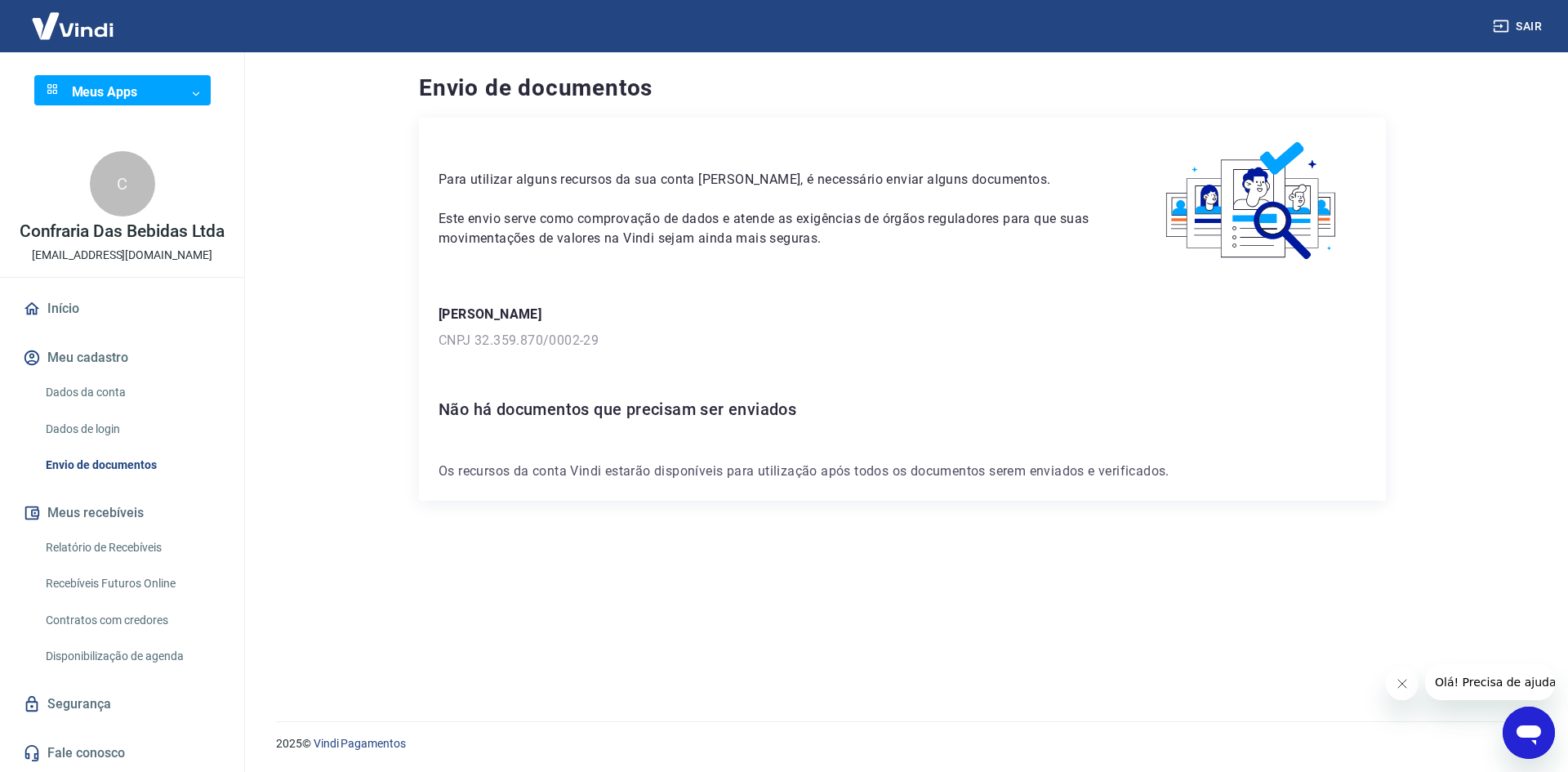
click at [397, 491] on div "Envio de documentos Para utilizar alguns recursos da sua conta Vindi, é necessá…" at bounding box center [902, 376] width 1045 height 649
